Goal: Task Accomplishment & Management: Manage account settings

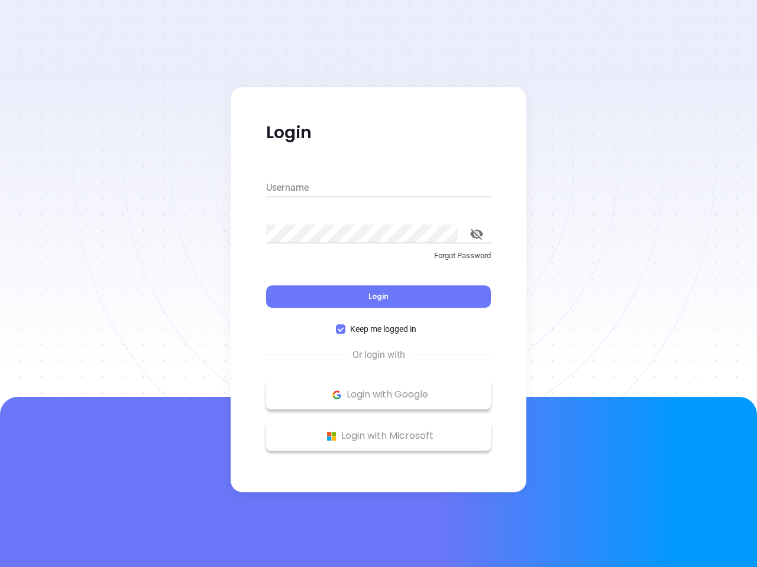
click at [378, 284] on div "Login" at bounding box center [378, 289] width 225 height 37
click at [378, 188] on input "Username" at bounding box center [378, 187] width 225 height 19
click at [476, 234] on icon "toggle password visibility" at bounding box center [476, 234] width 13 height 11
click at [378, 297] on span "Login" at bounding box center [378, 296] width 20 height 10
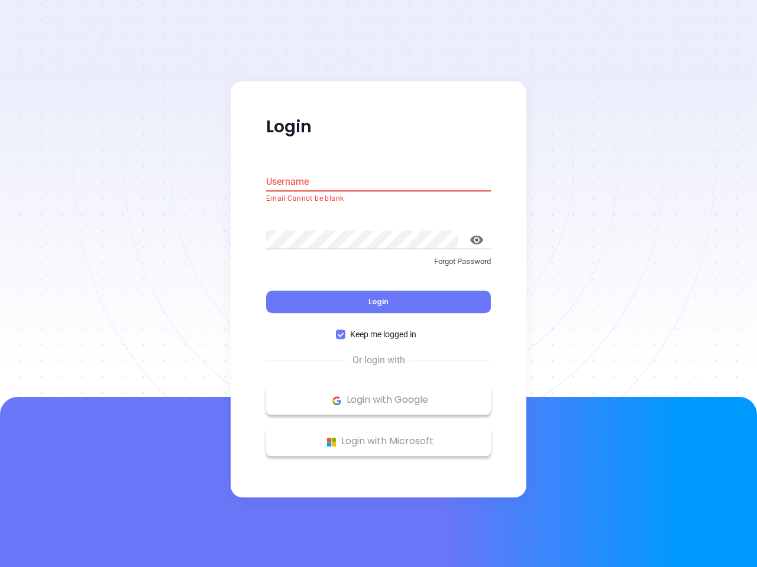
click at [378, 329] on span "Keep me logged in" at bounding box center [383, 335] width 76 height 13
click at [345, 330] on input "Keep me logged in" at bounding box center [340, 334] width 9 height 9
checkbox input "false"
click at [378, 395] on p "Login with Google" at bounding box center [378, 401] width 213 height 18
click at [378, 436] on p "Login with Microsoft" at bounding box center [378, 442] width 213 height 18
